Goal: Transaction & Acquisition: Purchase product/service

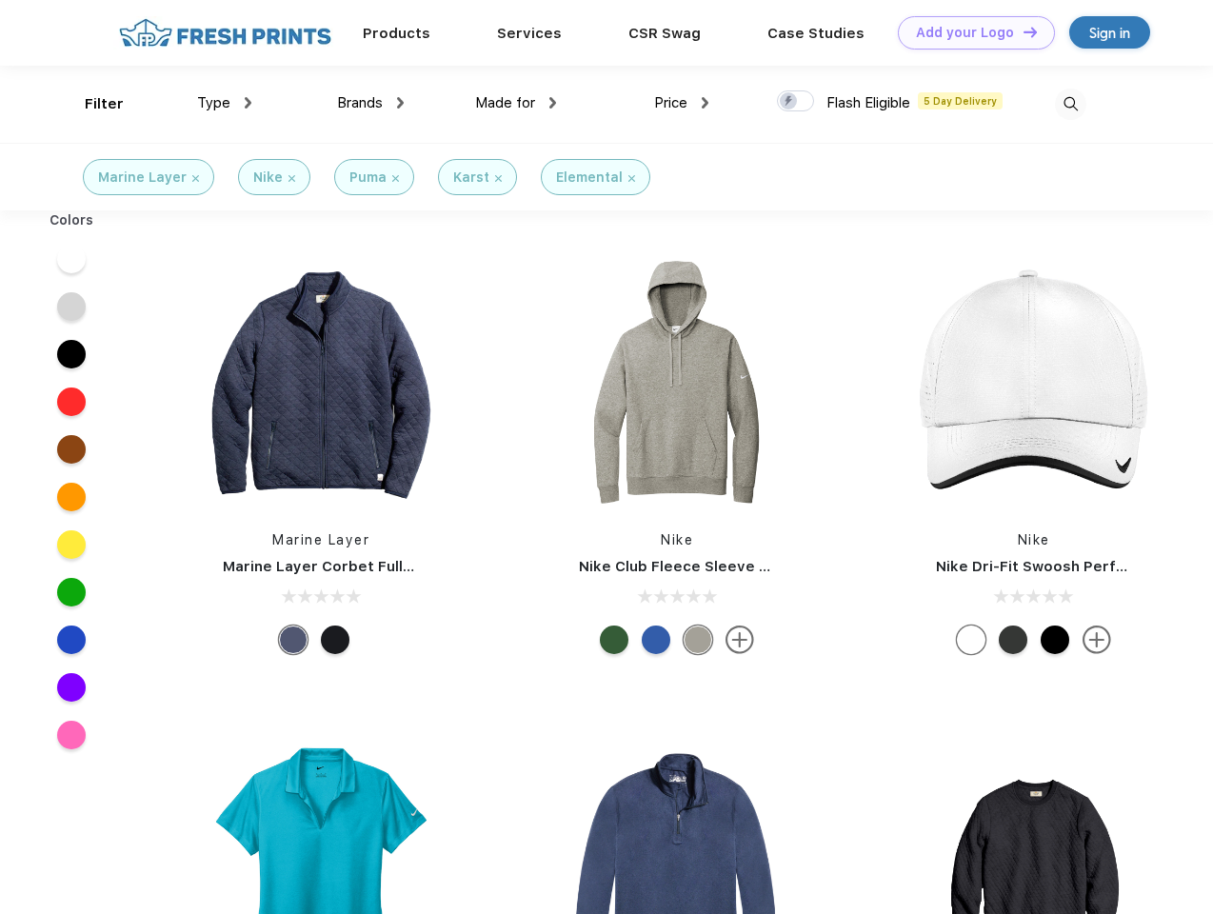
click at [969, 32] on link "Add your Logo Design Tool" at bounding box center [976, 32] width 157 height 33
click at [0, 0] on div "Design Tool" at bounding box center [0, 0] width 0 height 0
click at [1021, 31] on link "Add your Logo Design Tool" at bounding box center [976, 32] width 157 height 33
click at [91, 104] on div "Filter" at bounding box center [104, 104] width 39 height 22
click at [225, 103] on span "Type" at bounding box center [213, 102] width 33 height 17
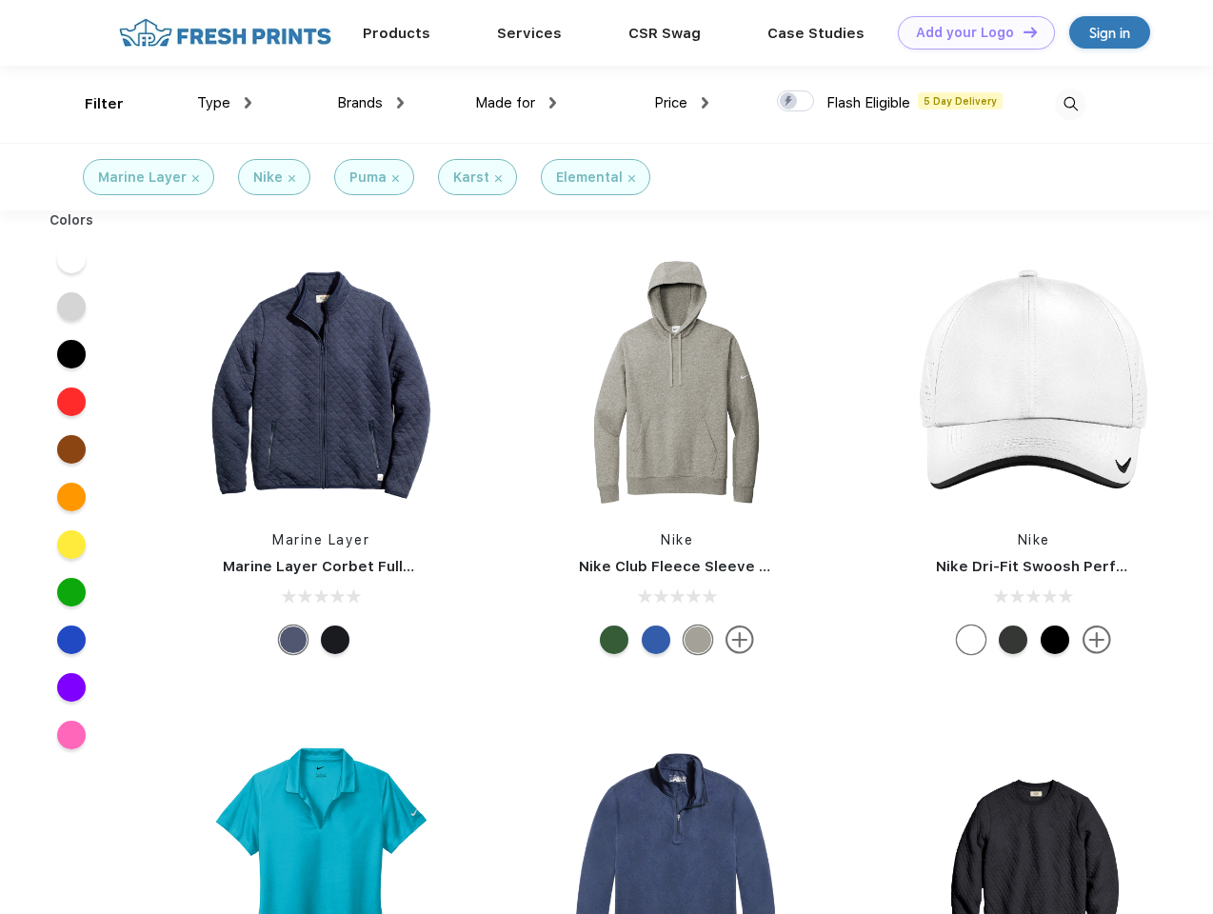
click at [370, 103] on span "Brands" at bounding box center [360, 102] width 46 height 17
click at [516, 103] on span "Made for" at bounding box center [505, 102] width 60 height 17
click at [681, 103] on span "Price" at bounding box center [670, 102] width 33 height 17
click at [796, 102] on div at bounding box center [795, 100] width 37 height 21
click at [789, 102] on input "checkbox" at bounding box center [783, 95] width 12 height 12
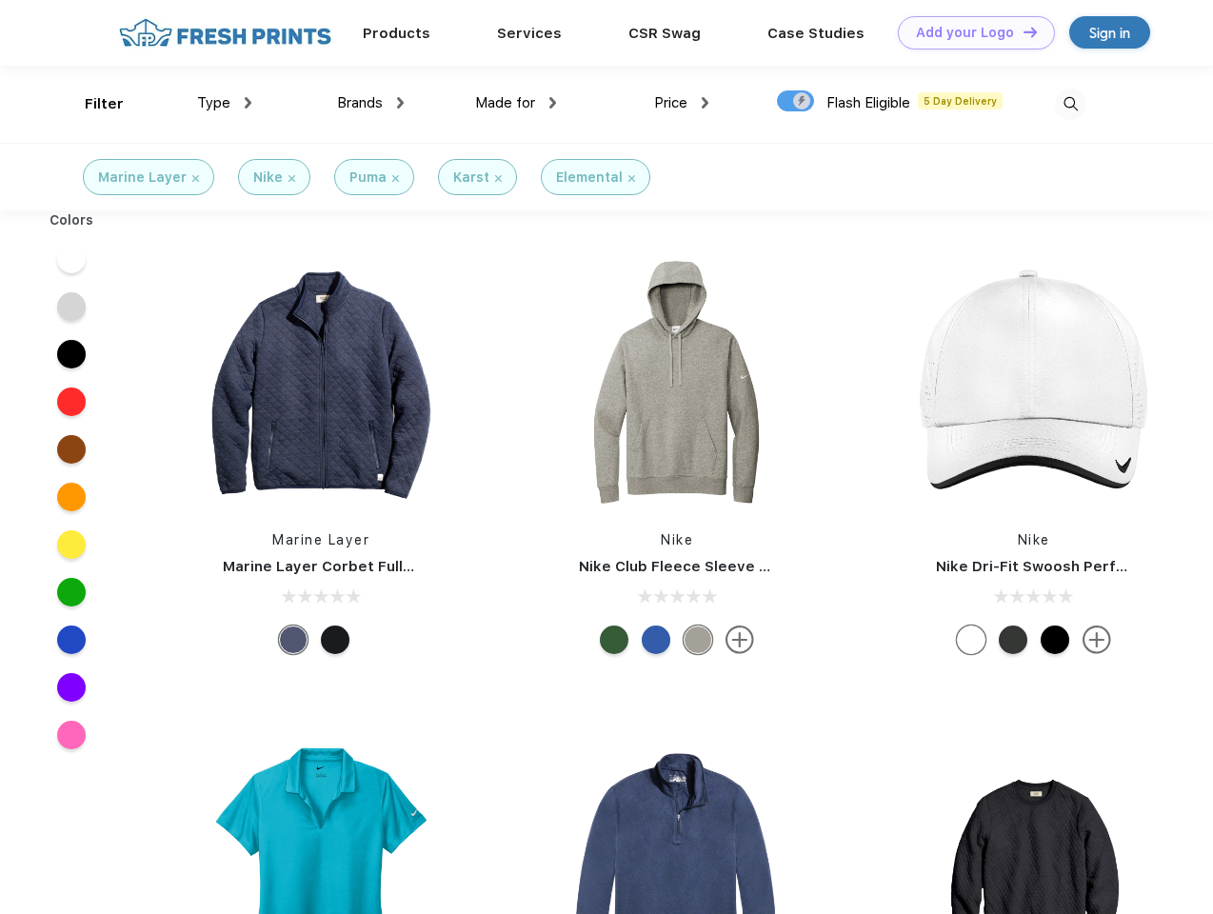
click at [1070, 104] on img at bounding box center [1070, 104] width 31 height 31
